Goal: Task Accomplishment & Management: Complete application form

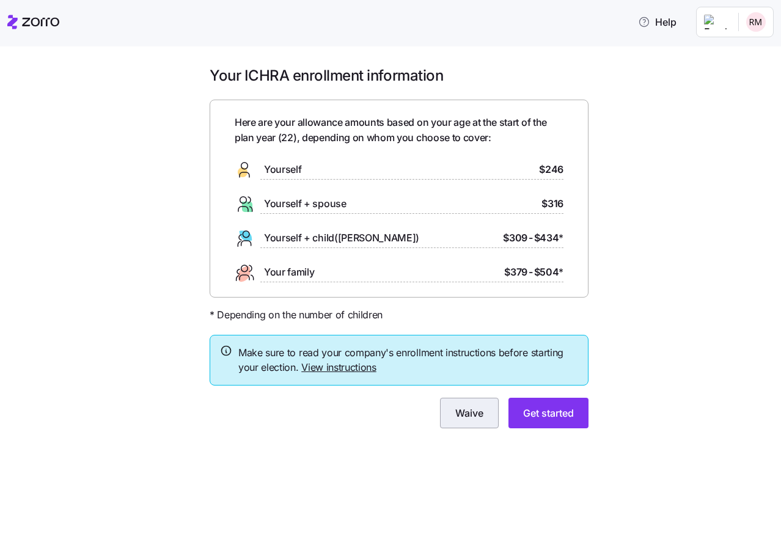
click at [483, 423] on button "Waive" at bounding box center [469, 413] width 59 height 31
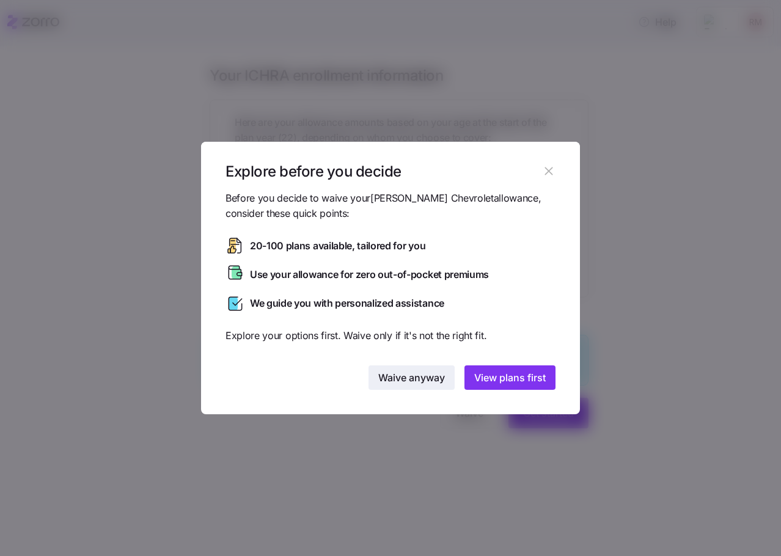
click at [409, 377] on span "Waive anyway" at bounding box center [411, 377] width 67 height 15
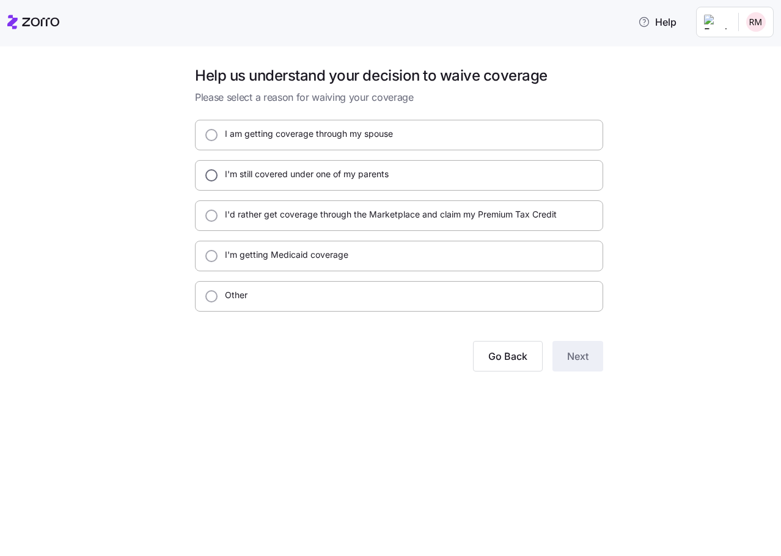
click at [206, 179] on input "I'm still covered under one of my parents" at bounding box center [211, 175] width 12 height 12
radio input "true"
click at [583, 355] on span "Next" at bounding box center [577, 356] width 21 height 15
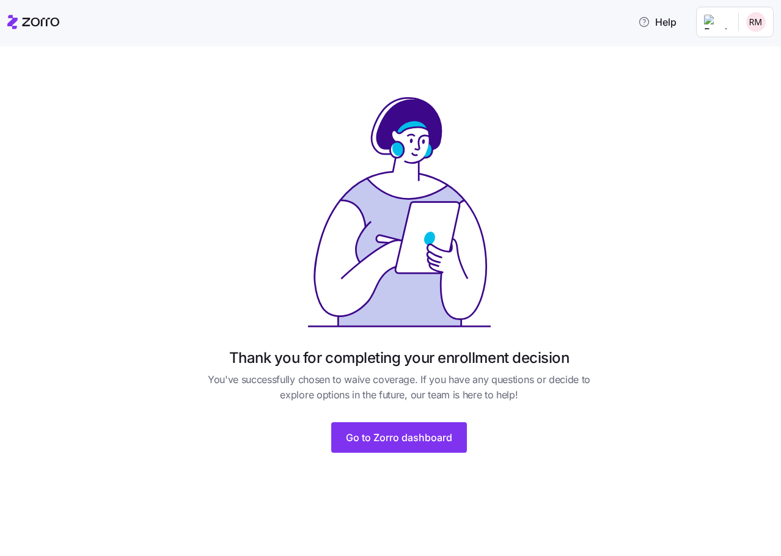
click at [536, 92] on div "Thank you for completing your enrollment decision You've successfully chosen to…" at bounding box center [399, 266] width 428 height 401
